Goal: Check status

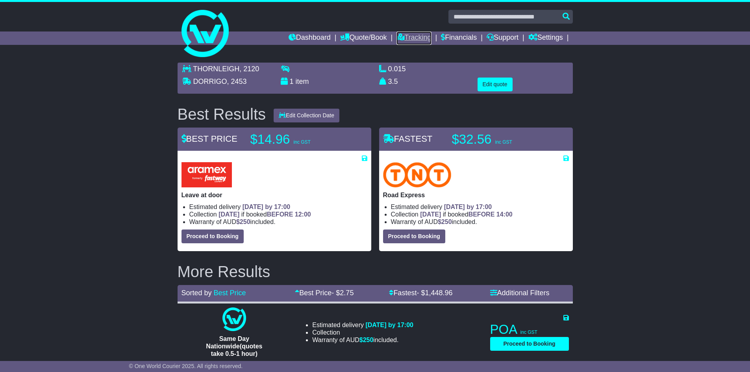
click at [412, 33] on link "Tracking" at bounding box center [414, 38] width 35 height 13
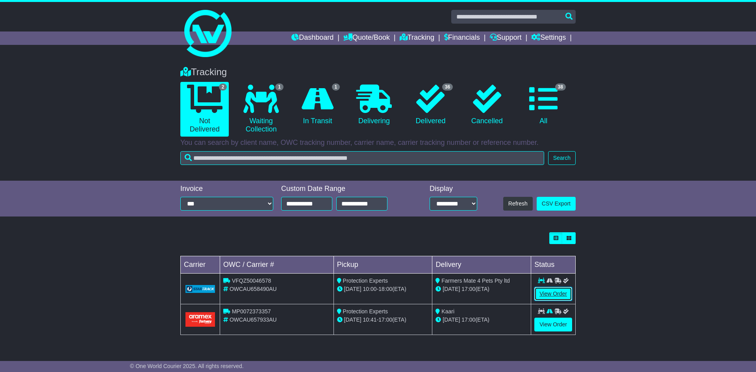
click at [556, 297] on link "View Order" at bounding box center [553, 294] width 38 height 14
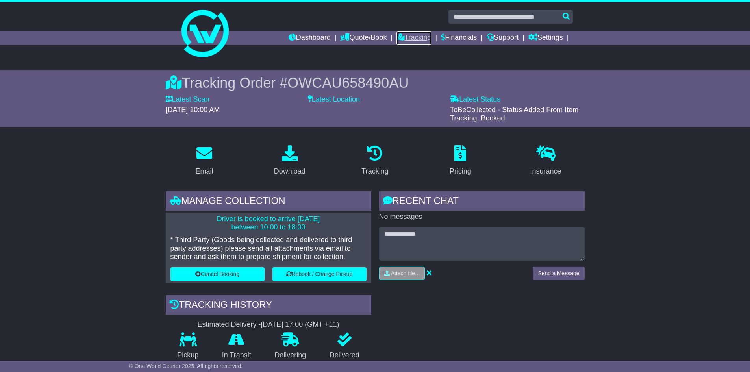
click at [421, 35] on link "Tracking" at bounding box center [414, 38] width 35 height 13
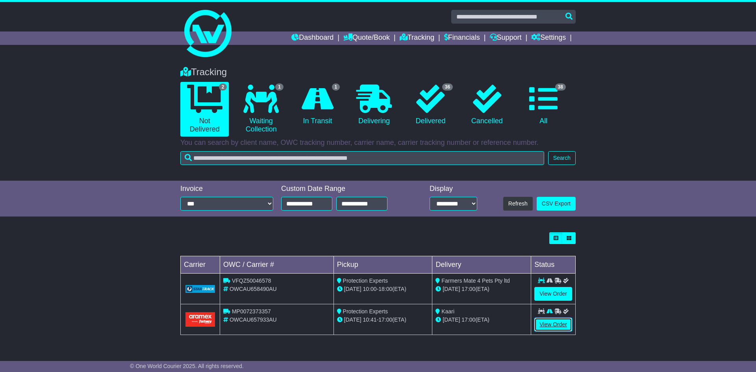
click at [567, 321] on link "View Order" at bounding box center [553, 325] width 38 height 14
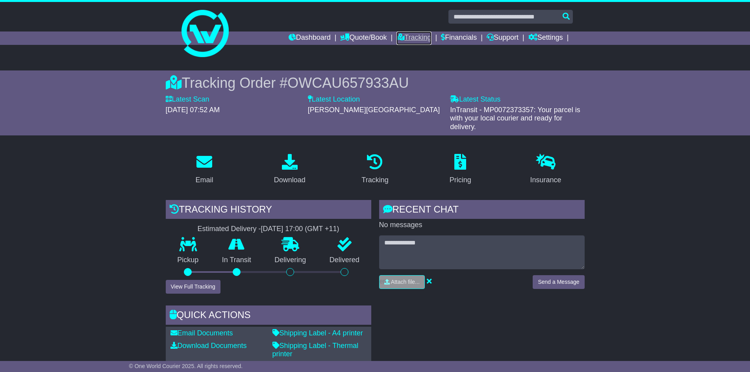
click at [408, 37] on link "Tracking" at bounding box center [414, 38] width 35 height 13
